Goal: Task Accomplishment & Management: Manage account settings

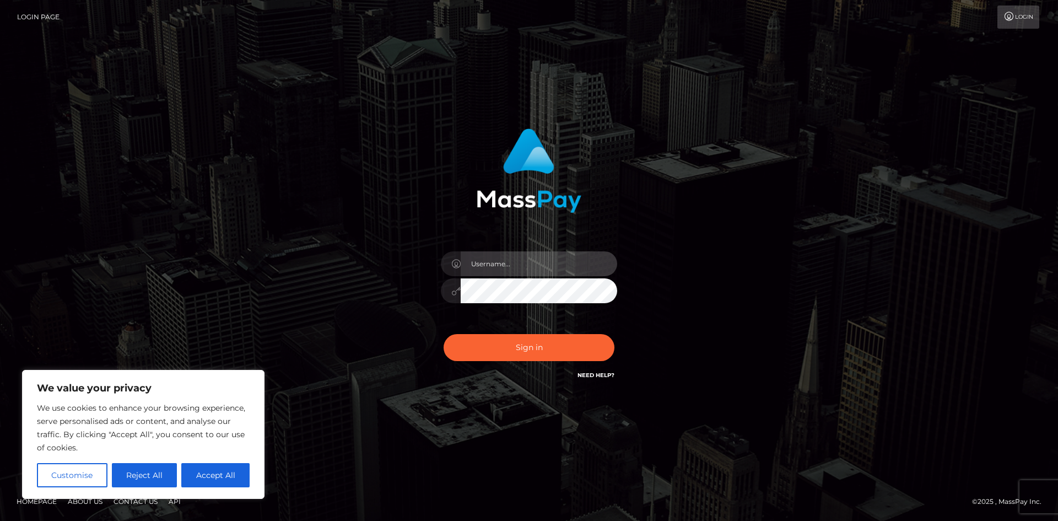
click at [502, 262] on input "text" at bounding box center [539, 263] width 157 height 25
click at [593, 242] on div "Sign in" at bounding box center [529, 255] width 289 height 270
click at [498, 264] on input "text" at bounding box center [539, 263] width 157 height 25
type input "zoe@grandcruconcepts.com"
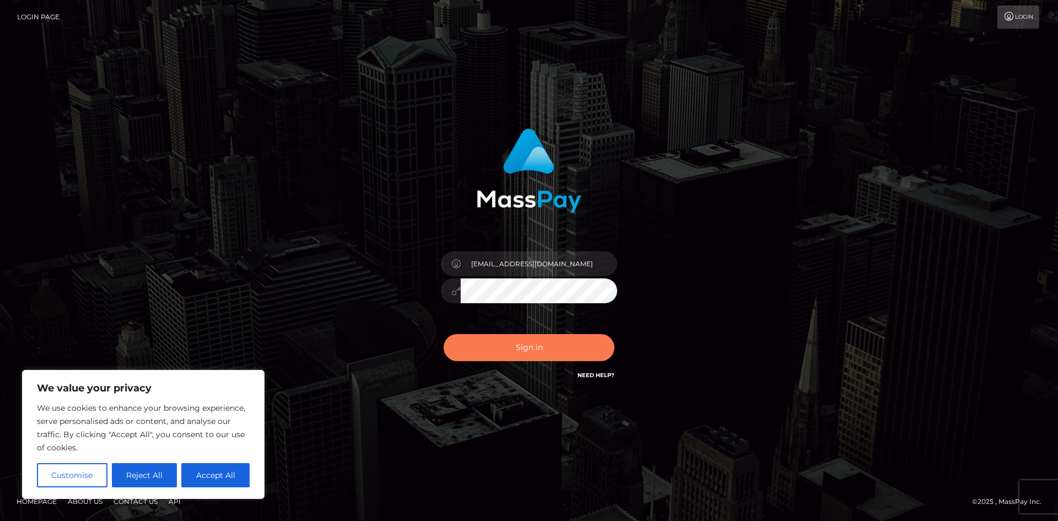
click at [536, 352] on button "Sign in" at bounding box center [529, 347] width 171 height 27
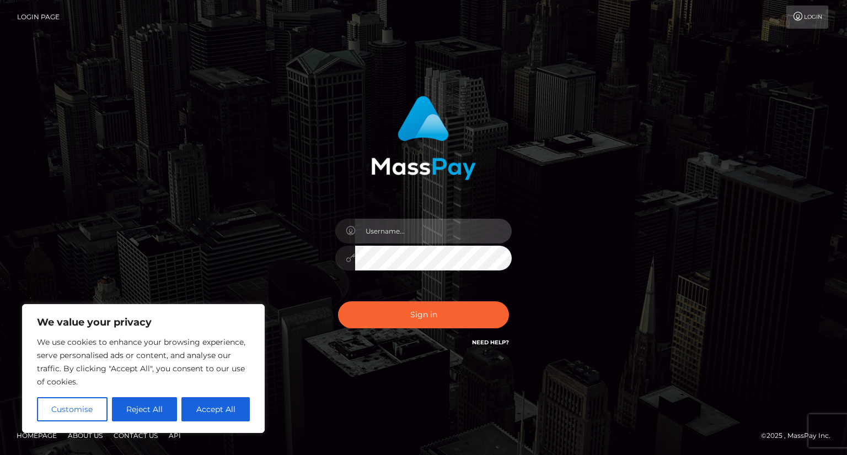
click at [454, 231] on input "text" at bounding box center [433, 231] width 157 height 25
type input "zoepanagiotou"
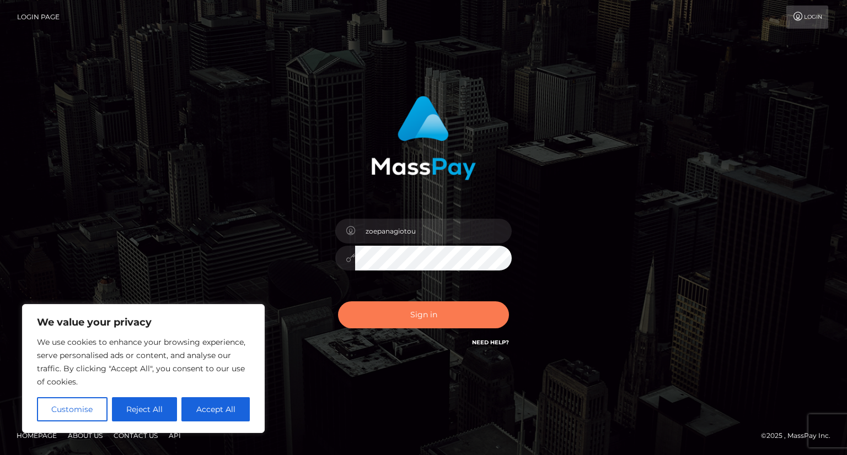
click at [411, 314] on button "Sign in" at bounding box center [423, 314] width 171 height 27
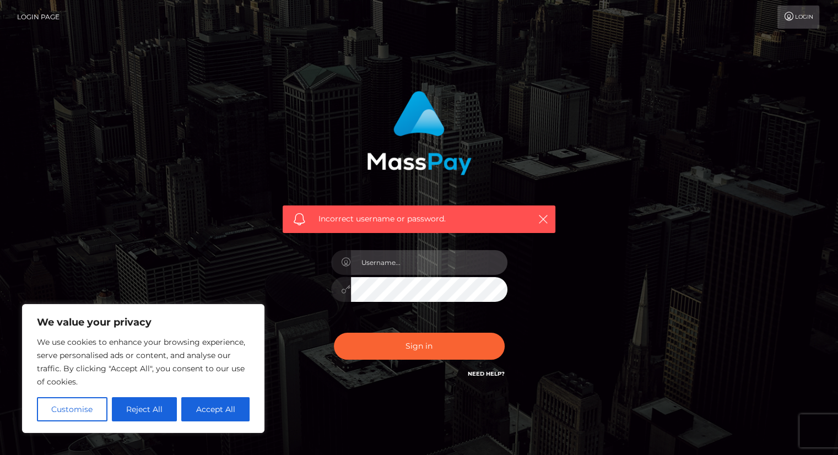
click at [413, 267] on input "text" at bounding box center [429, 262] width 157 height 25
type input "zoepanagiotou"
click at [372, 265] on input "zoepanagiotou" at bounding box center [429, 262] width 157 height 25
click at [348, 290] on div at bounding box center [419, 287] width 176 height 21
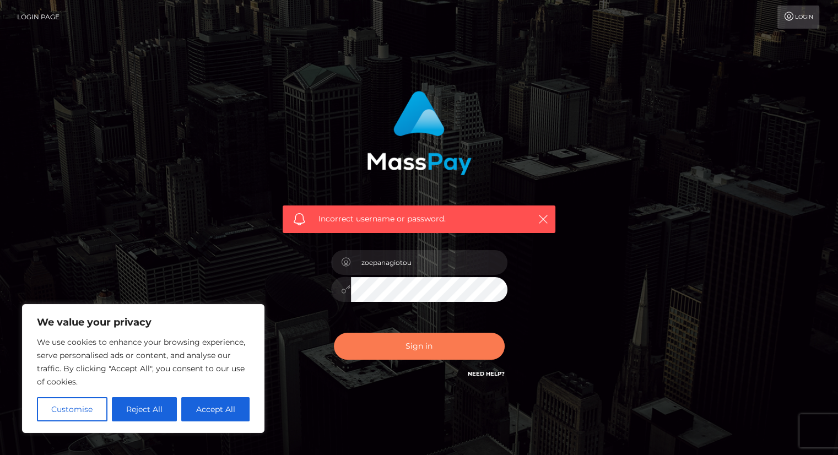
click at [419, 357] on button "Sign in" at bounding box center [419, 346] width 171 height 27
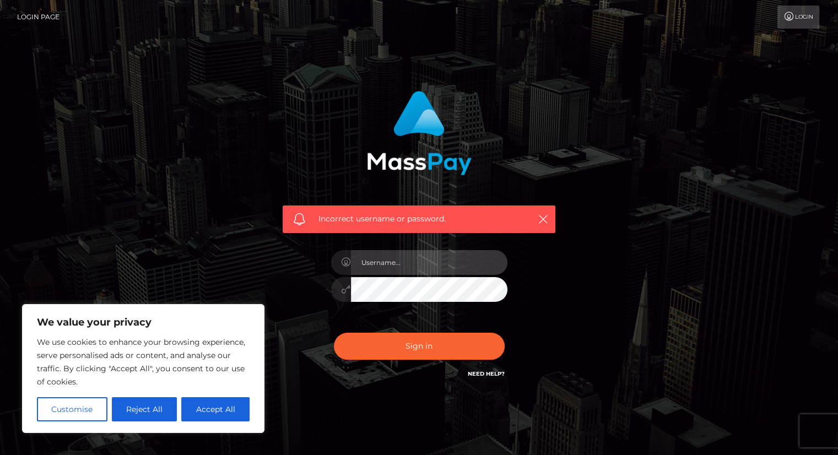
click at [379, 265] on input "text" at bounding box center [429, 262] width 157 height 25
type input "ZoeP"
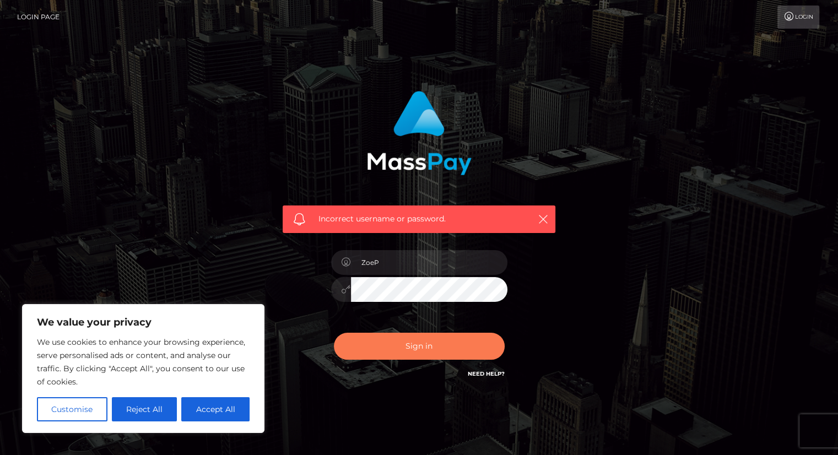
click at [417, 345] on button "Sign in" at bounding box center [419, 346] width 171 height 27
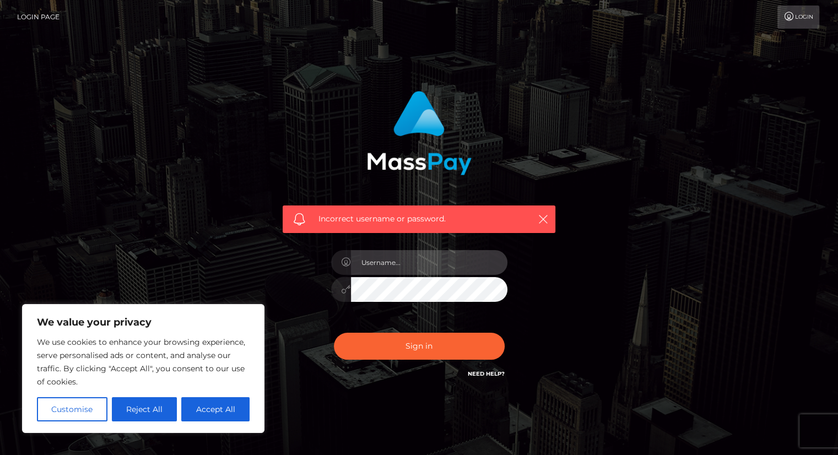
click at [446, 270] on input "text" at bounding box center [429, 262] width 157 height 25
type input "zoipanagiotou"
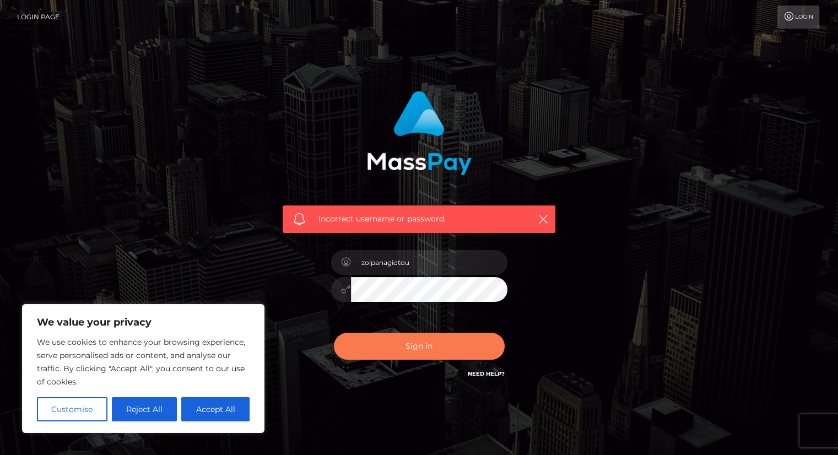
click at [456, 352] on button "Sign in" at bounding box center [419, 346] width 171 height 27
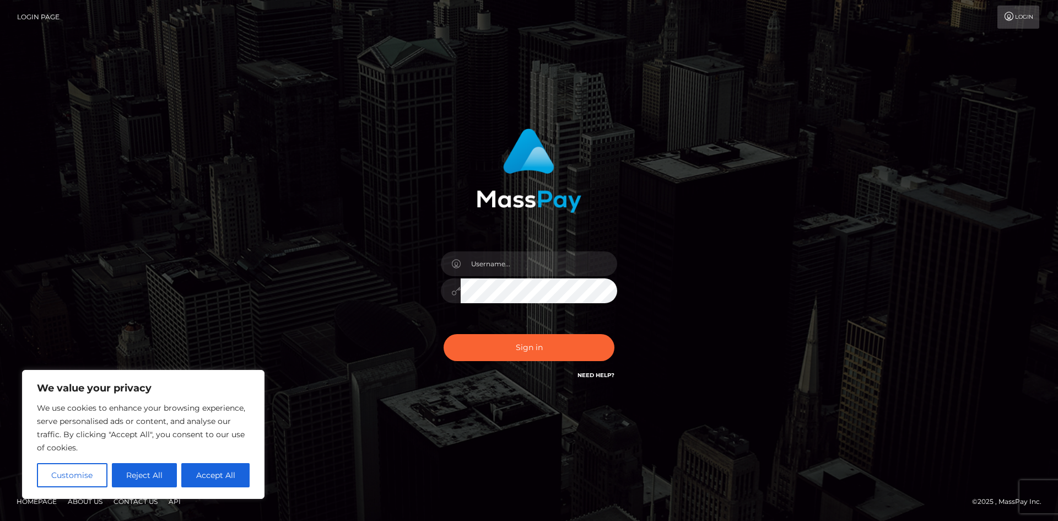
click at [233, 476] on button "Accept All" at bounding box center [215, 475] width 68 height 24
checkbox input "true"
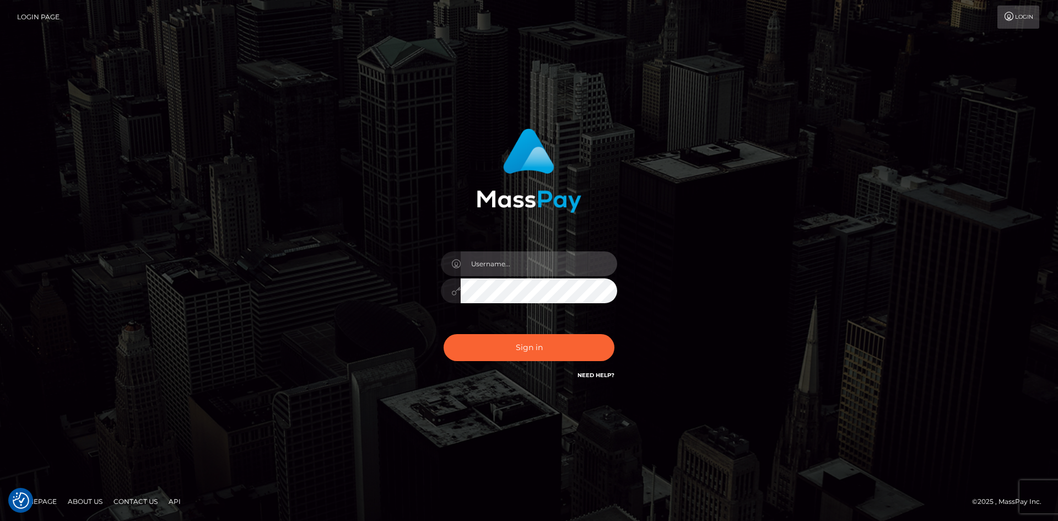
click at [534, 266] on input "text" at bounding box center [539, 263] width 157 height 25
click at [537, 260] on input "text" at bounding box center [539, 263] width 157 height 25
click at [261, 264] on div "Sign in" at bounding box center [529, 260] width 628 height 281
click at [458, 263] on icon at bounding box center [455, 264] width 9 height 9
click at [472, 263] on input "text" at bounding box center [539, 263] width 157 height 25
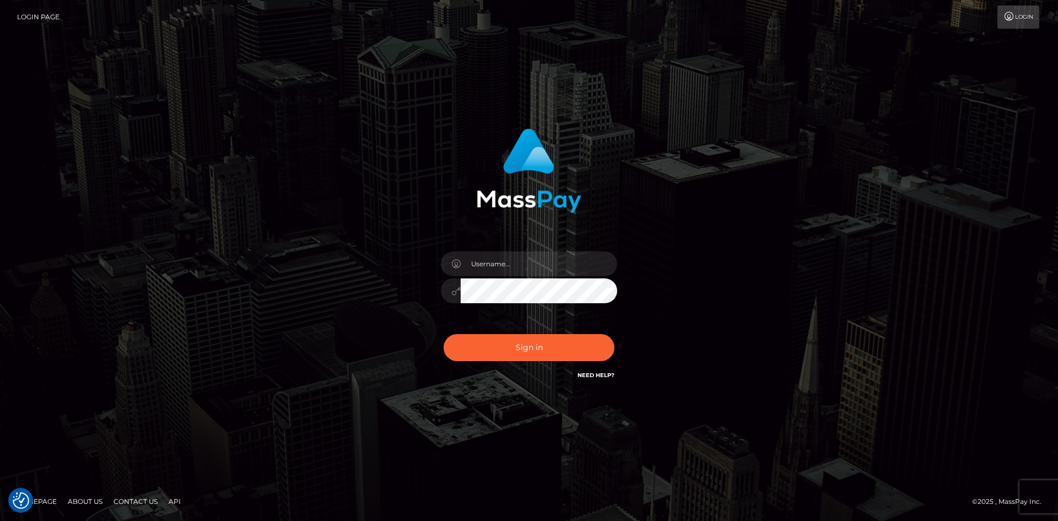
click at [234, 272] on div "Sign in" at bounding box center [529, 260] width 628 height 281
click at [510, 260] on input "text" at bounding box center [539, 263] width 157 height 25
click at [523, 264] on input "text" at bounding box center [539, 263] width 157 height 25
click at [497, 254] on input "text" at bounding box center [539, 263] width 157 height 25
type input "Zoe Panagiotou"
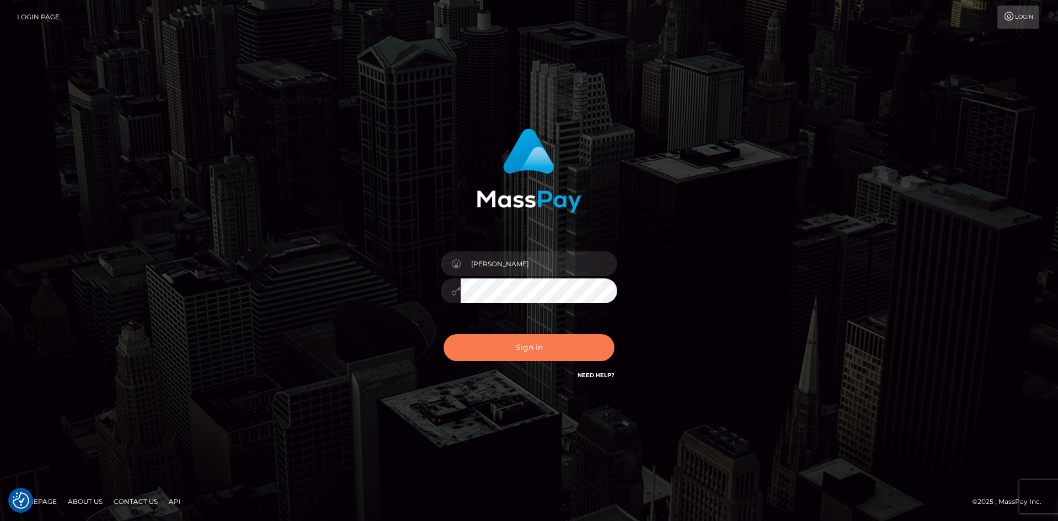
click at [538, 354] on button "Sign in" at bounding box center [529, 347] width 171 height 27
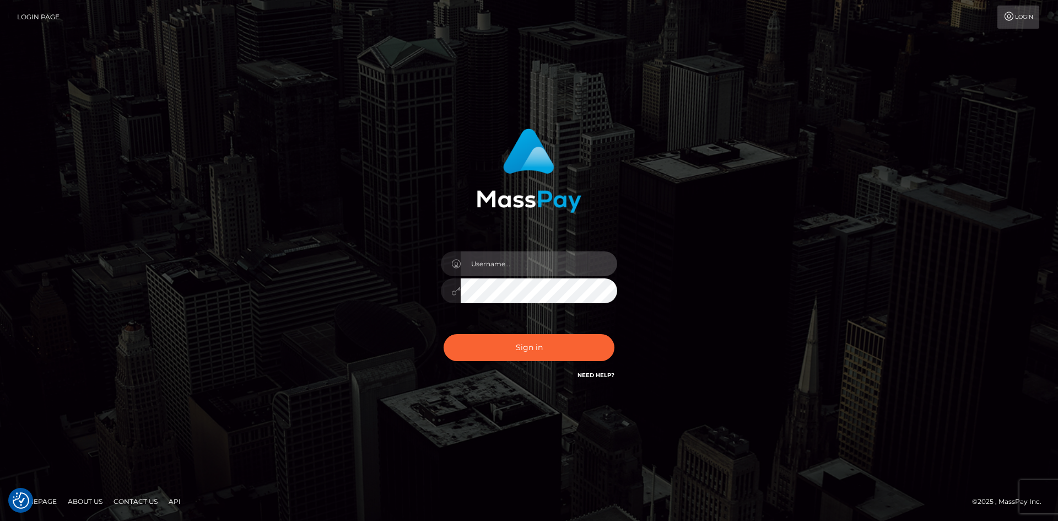
click at [494, 272] on input "text" at bounding box center [539, 263] width 157 height 25
type input "Zoe Panagiotou"
click at [444, 334] on button "Sign in" at bounding box center [529, 347] width 171 height 27
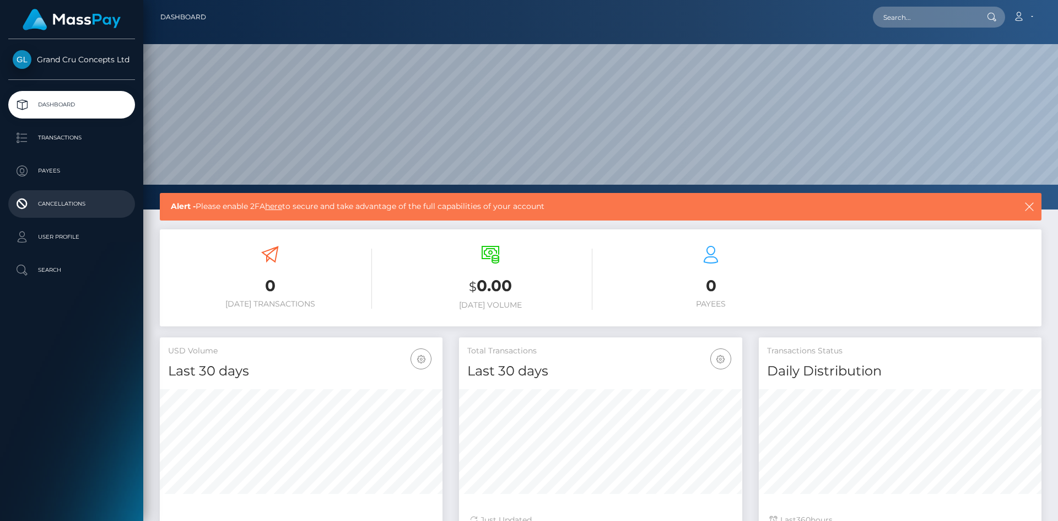
scroll to position [196, 283]
click at [1019, 19] on icon at bounding box center [1019, 16] width 12 height 9
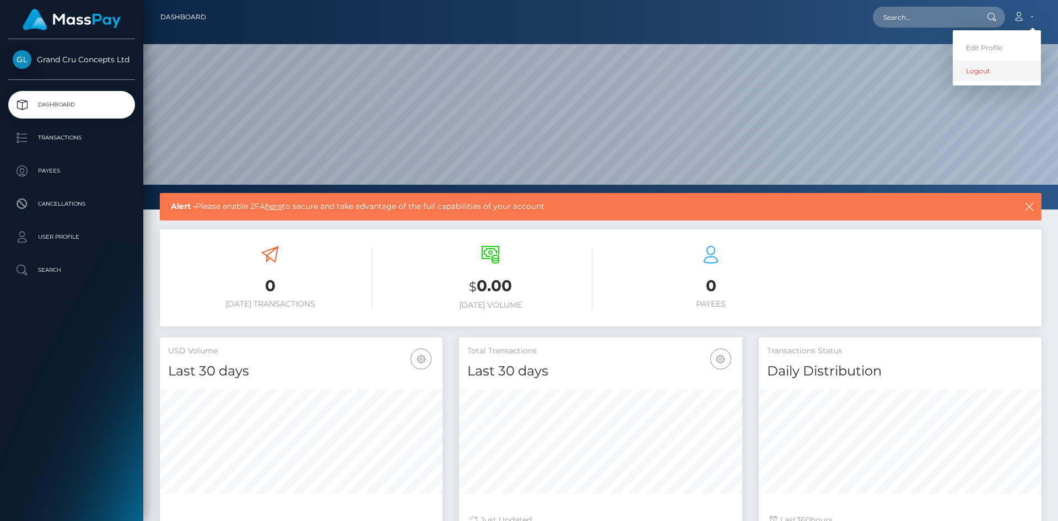
click at [989, 72] on link "Logout" at bounding box center [997, 71] width 88 height 20
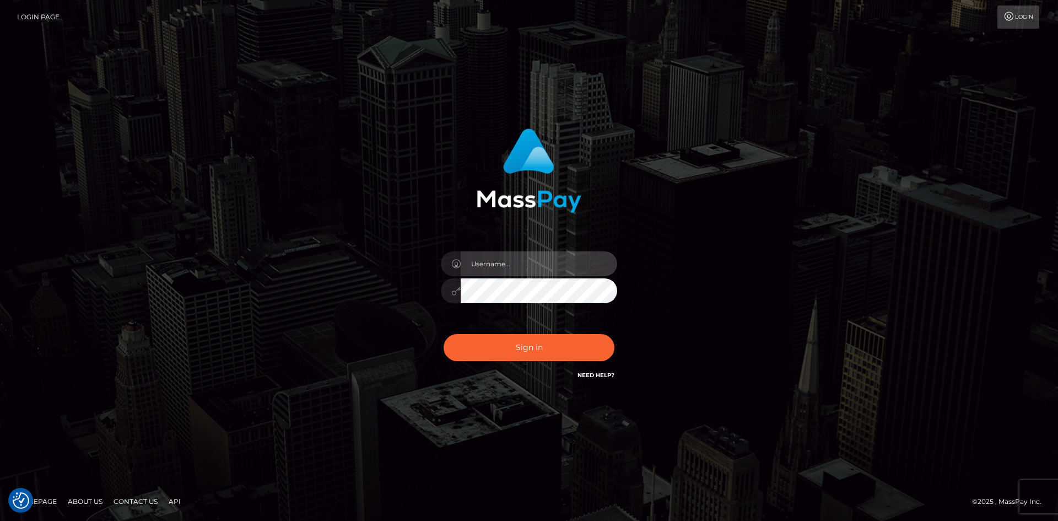
type input "[PERSON_NAME]"
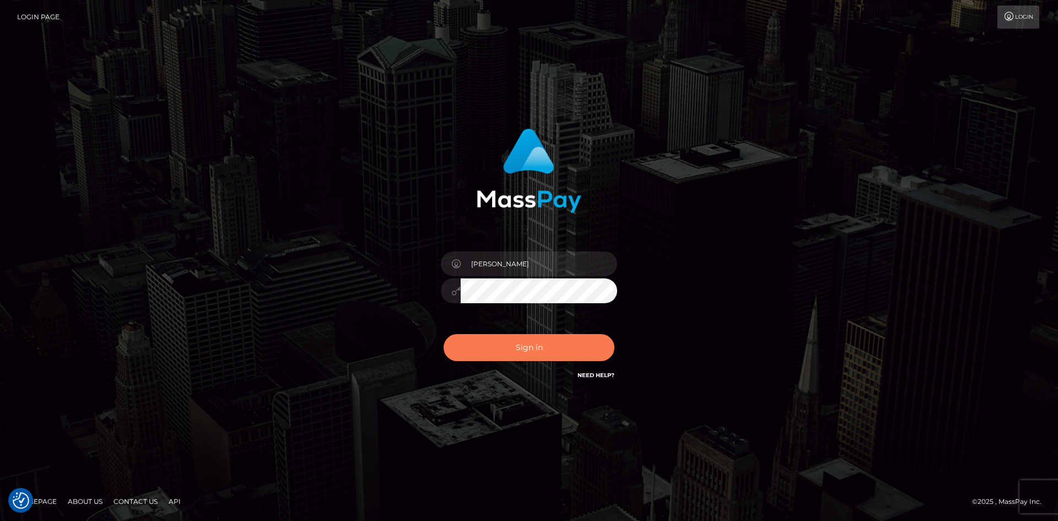
click at [484, 340] on button "Sign in" at bounding box center [529, 347] width 171 height 27
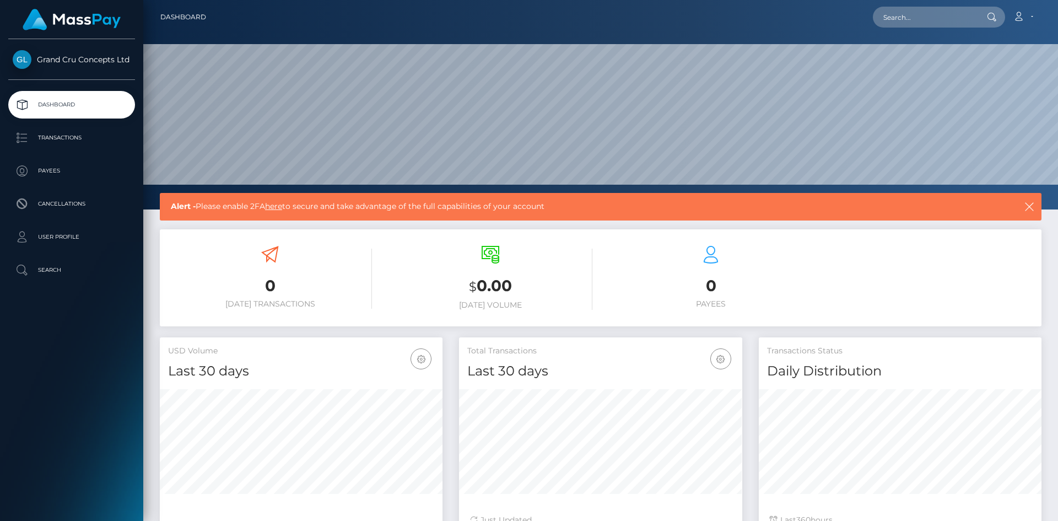
scroll to position [196, 283]
click at [280, 206] on link "here" at bounding box center [273, 206] width 17 height 10
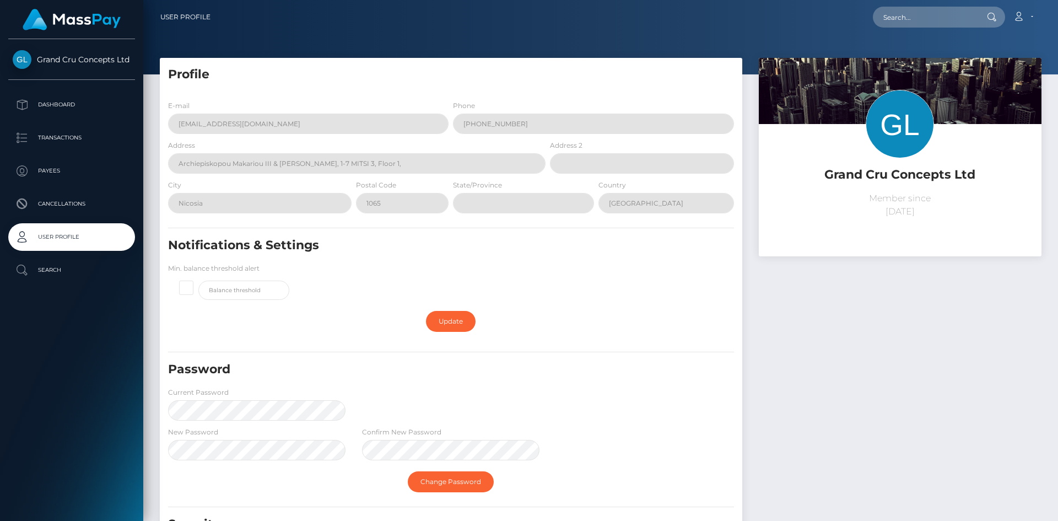
scroll to position [109, 0]
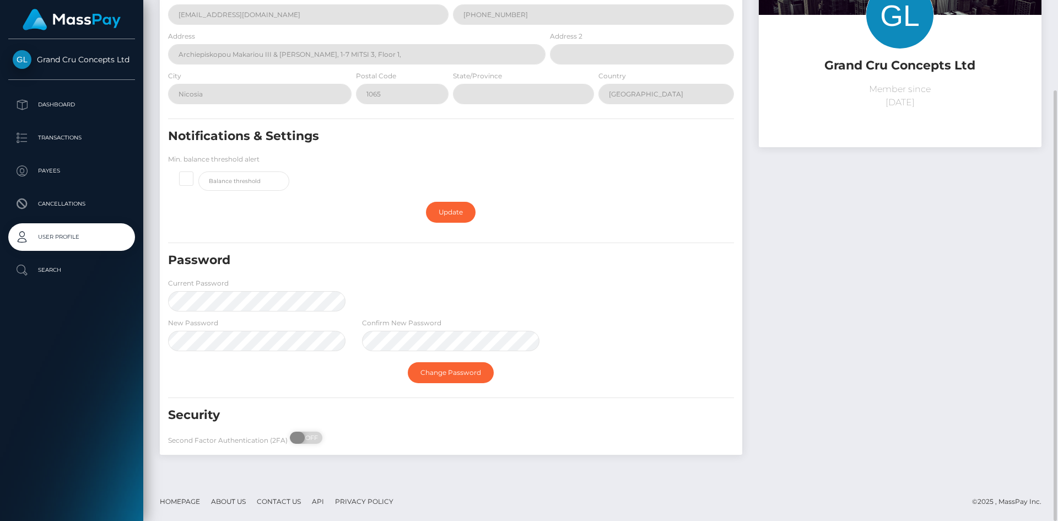
click at [301, 439] on span at bounding box center [297, 438] width 15 height 12
checkbox input "true"
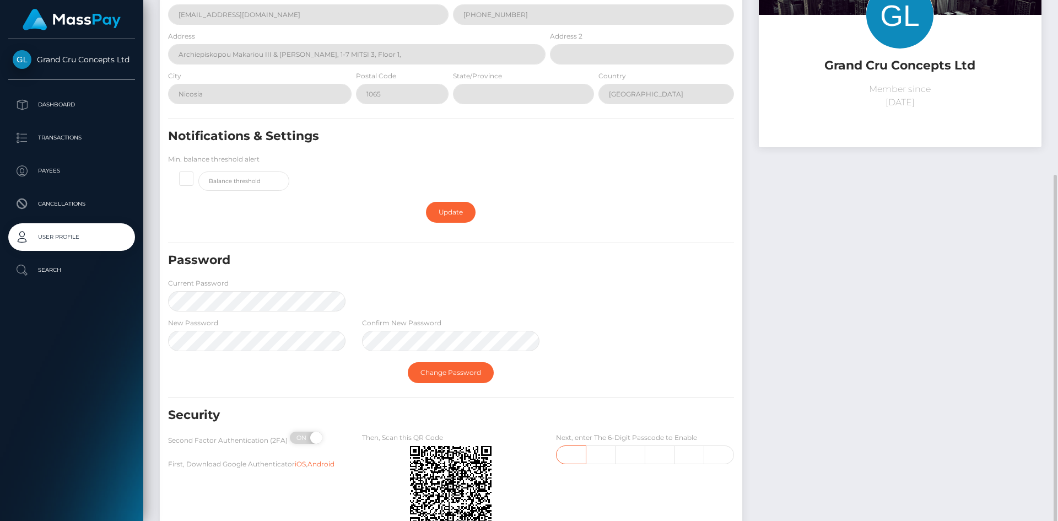
scroll to position [193, 0]
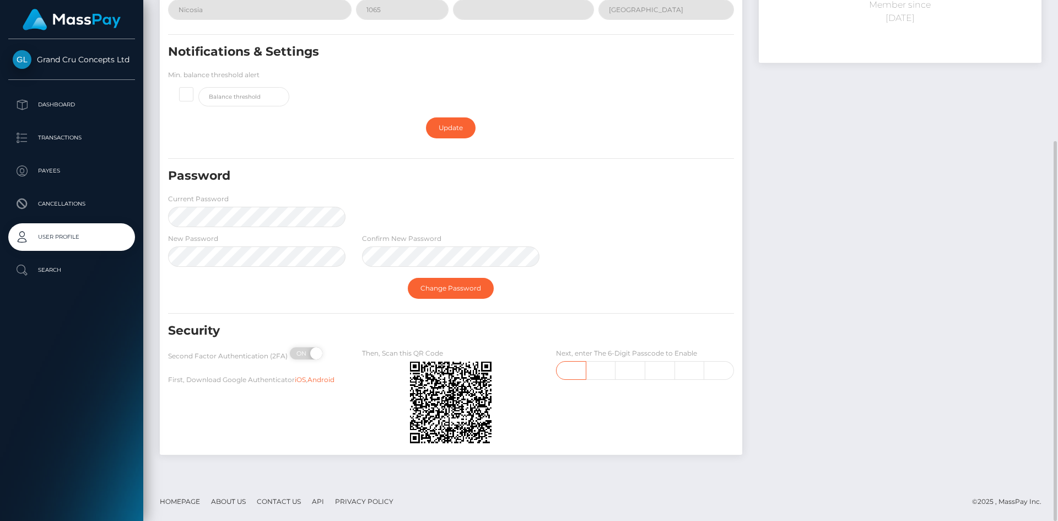
click at [575, 373] on input "text" at bounding box center [571, 370] width 30 height 19
type input "2"
type input "4"
type input "8"
type input "3"
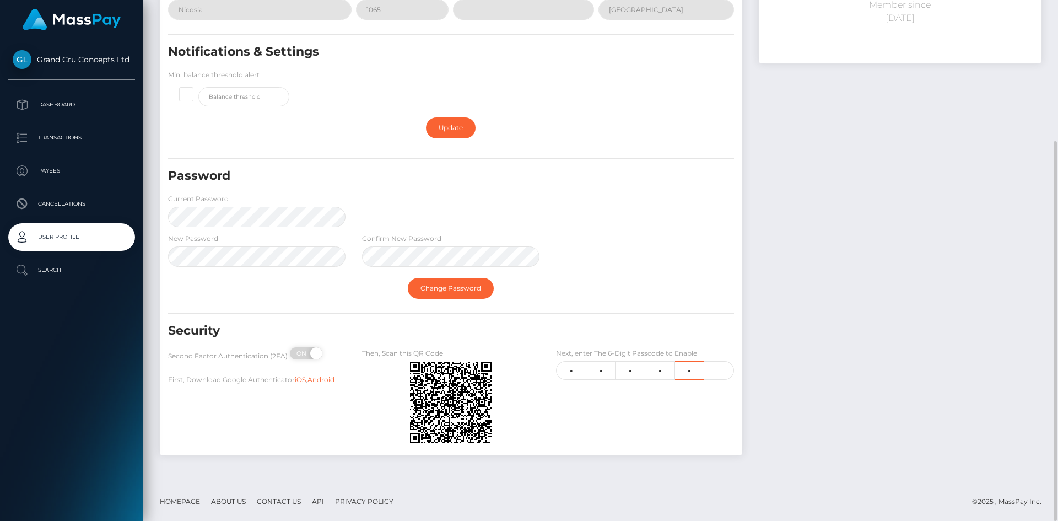
type input "8"
type input "2"
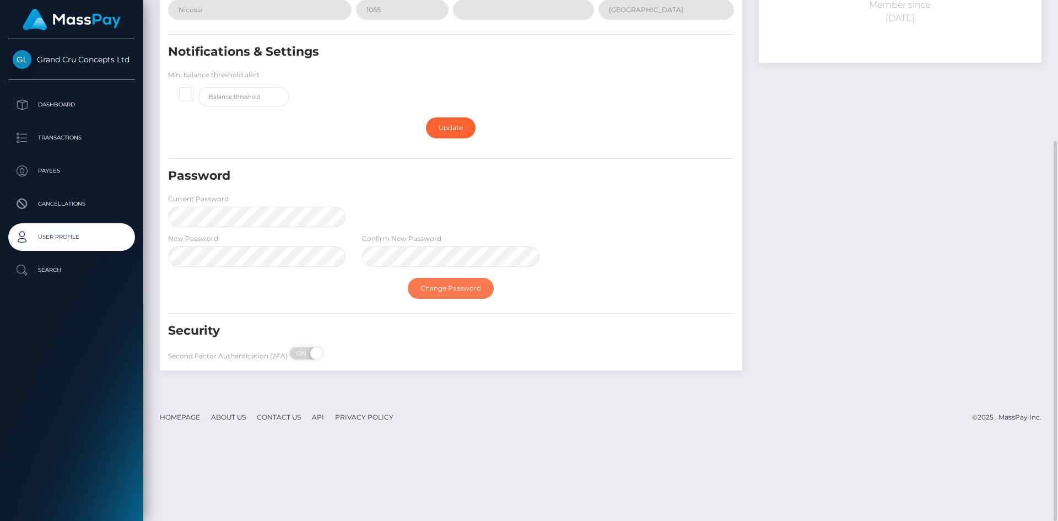
drag, startPoint x: 466, startPoint y: 291, endPoint x: 361, endPoint y: 305, distance: 106.2
click at [466, 291] on link "Change Password" at bounding box center [451, 288] width 86 height 21
click at [464, 292] on link "Change Password" at bounding box center [451, 288] width 86 height 21
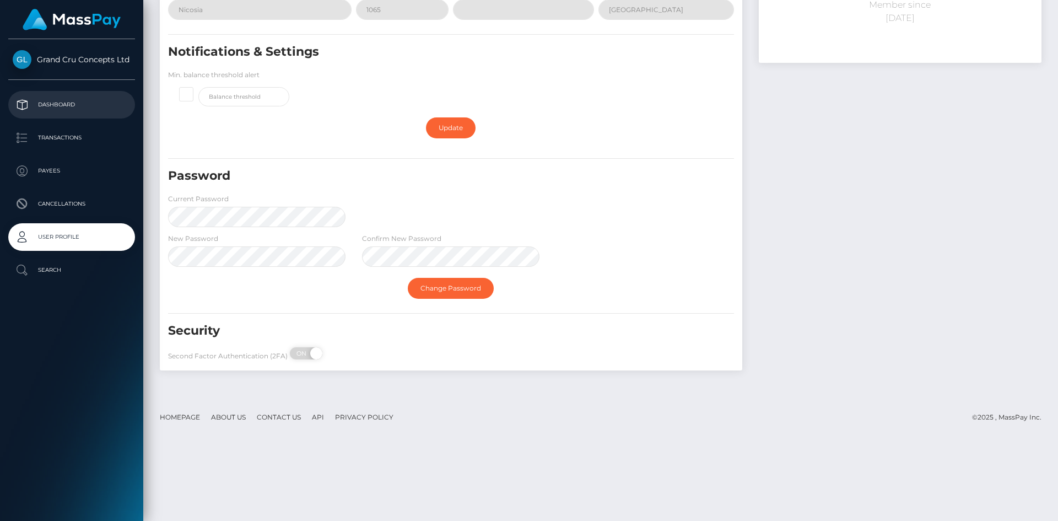
click at [52, 100] on p "Dashboard" at bounding box center [72, 104] width 118 height 17
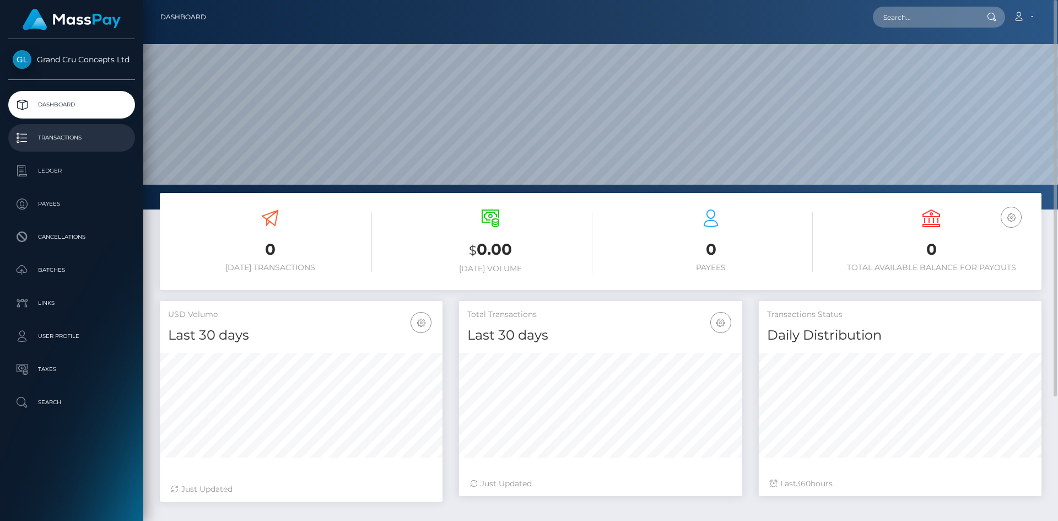
click at [56, 130] on p "Transactions" at bounding box center [72, 138] width 118 height 17
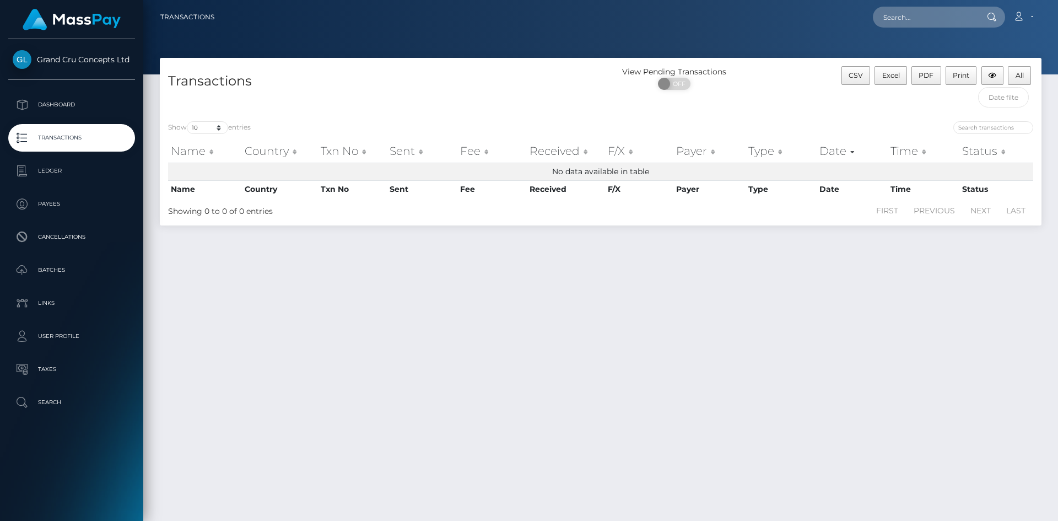
click at [57, 170] on p "Ledger" at bounding box center [72, 171] width 118 height 17
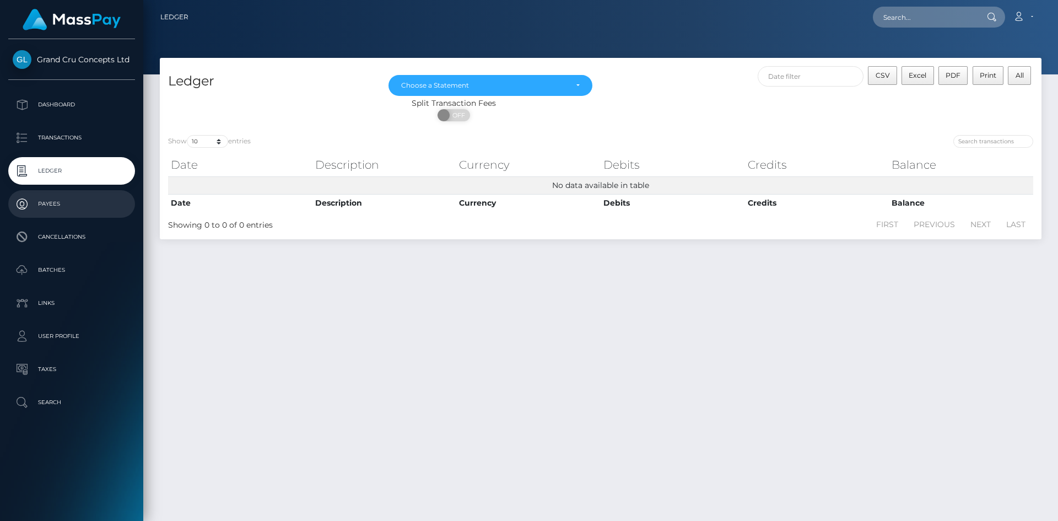
click at [90, 213] on link "Payees" at bounding box center [71, 204] width 127 height 28
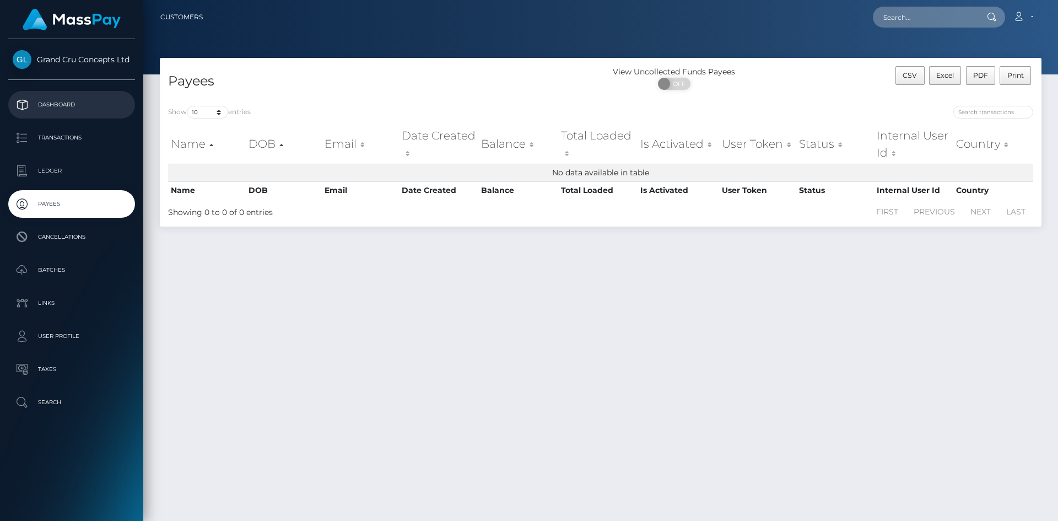
click at [72, 103] on p "Dashboard" at bounding box center [72, 104] width 118 height 17
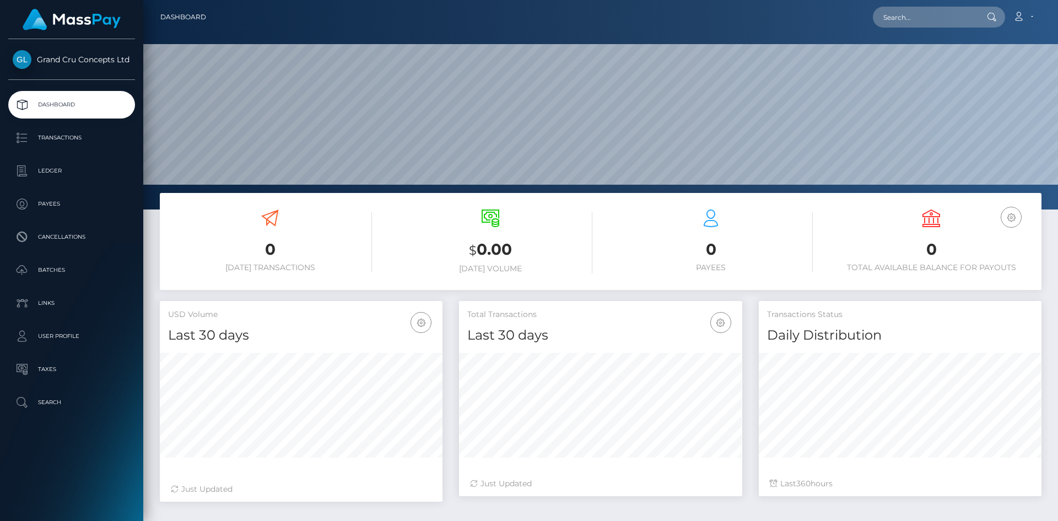
scroll to position [196, 283]
click at [75, 338] on p "User Profile" at bounding box center [72, 336] width 118 height 17
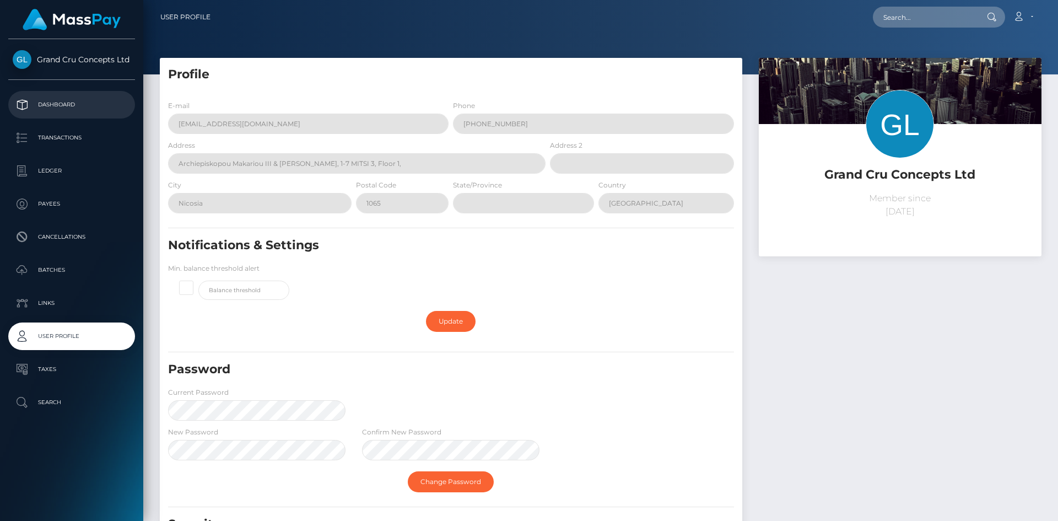
click at [82, 98] on p "Dashboard" at bounding box center [72, 104] width 118 height 17
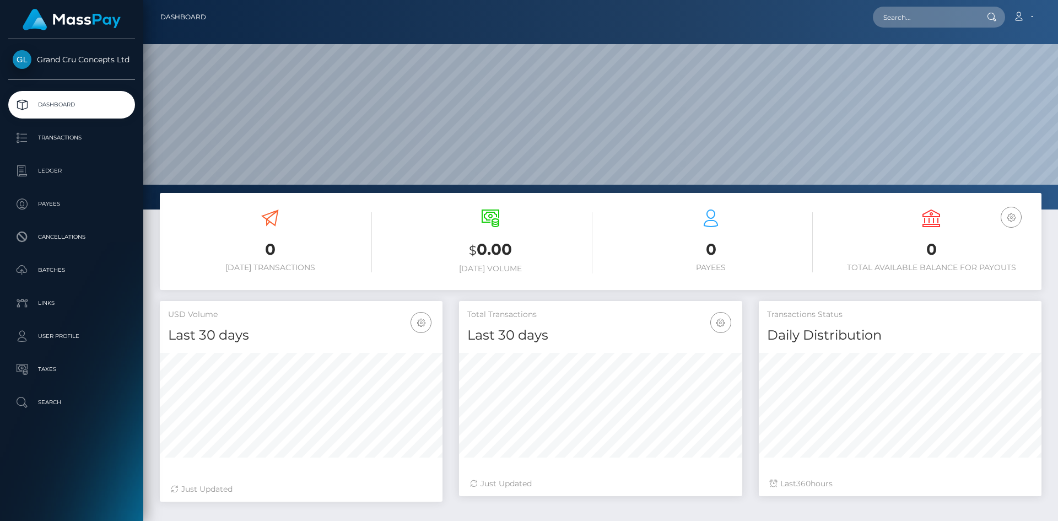
scroll to position [196, 283]
click at [63, 334] on p "User Profile" at bounding box center [72, 336] width 118 height 17
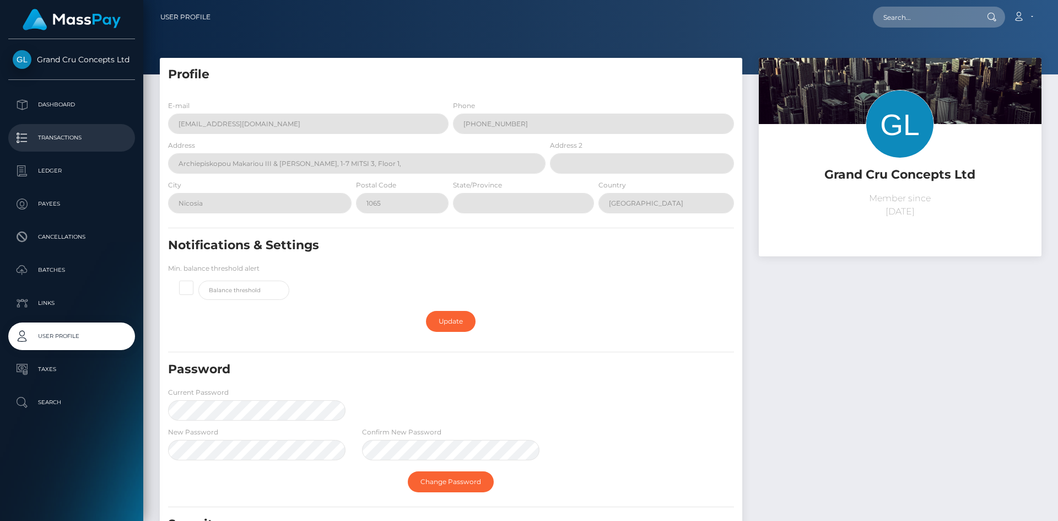
click at [86, 147] on link "Transactions" at bounding box center [71, 138] width 127 height 28
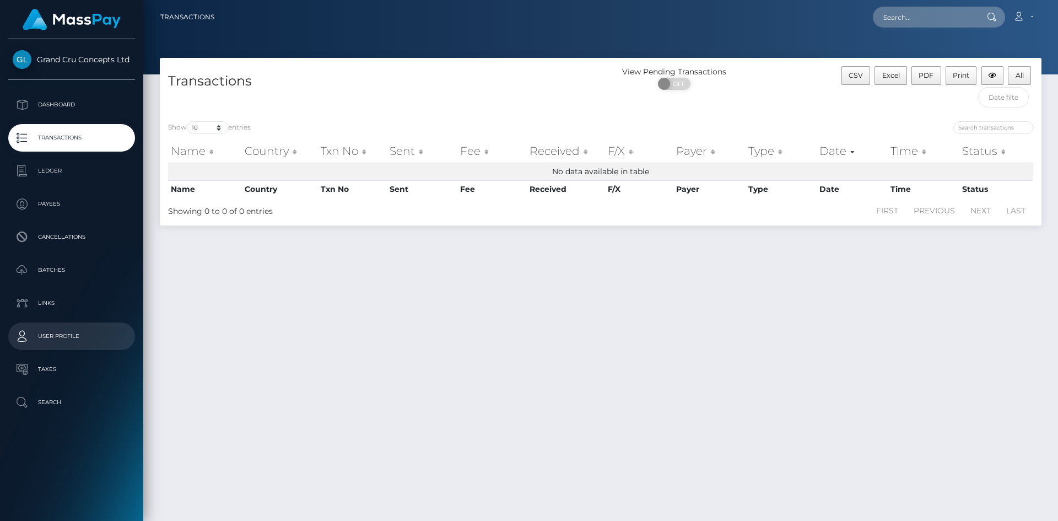
click at [67, 338] on p "User Profile" at bounding box center [72, 336] width 118 height 17
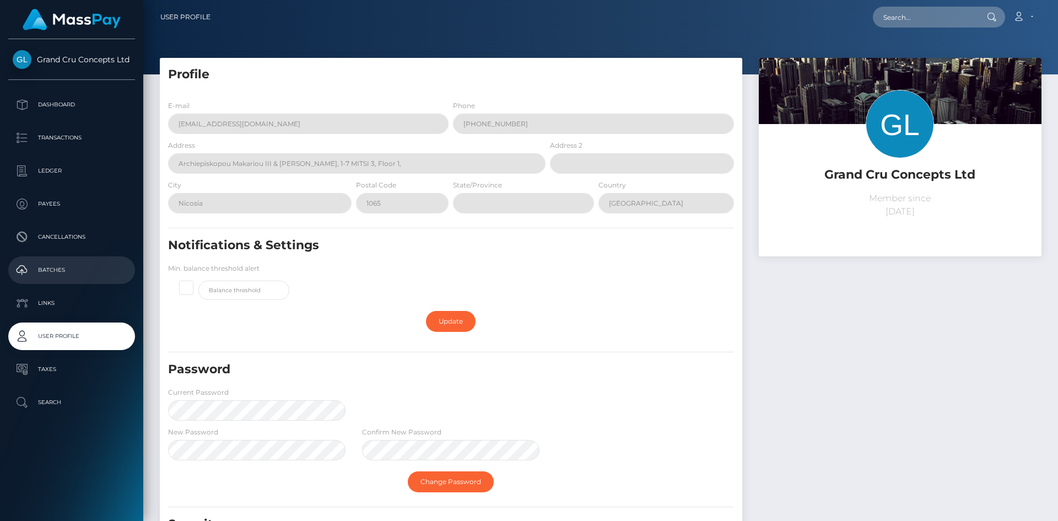
click at [91, 266] on p "Batches" at bounding box center [72, 270] width 118 height 17
